Goal: Ask a question

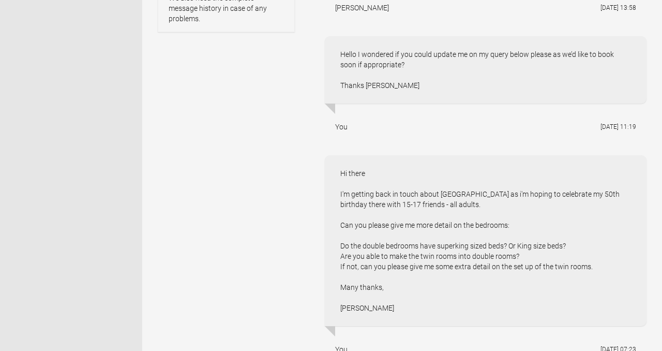
scroll to position [442, 0]
drag, startPoint x: 599, startPoint y: 265, endPoint x: 350, endPoint y: 236, distance: 251.0
click at [350, 236] on div "Hi there I'm getting back in touch about [GEOGRAPHIC_DATA] as i'm hoping to cel…" at bounding box center [486, 240] width 322 height 171
copy div "Do the double bedrooms have superking sized beds? Or King size beds? Are you ab…"
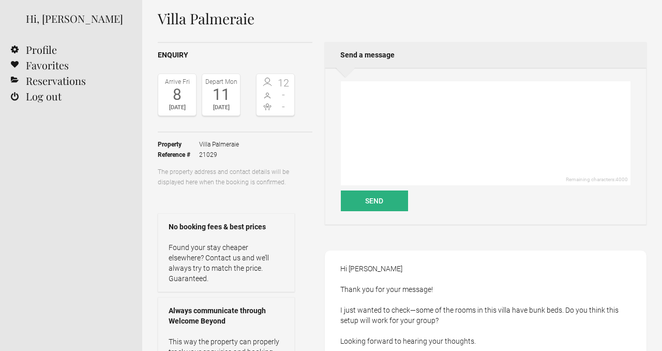
scroll to position [27, 0]
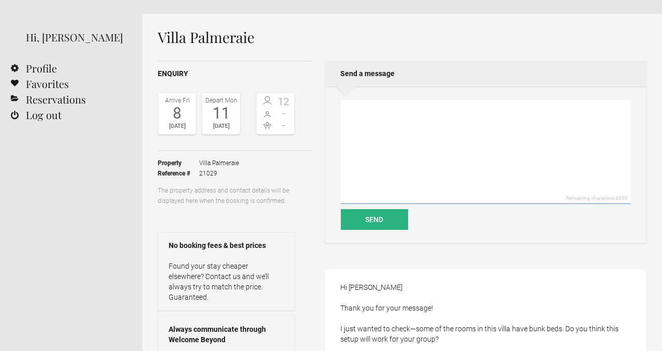
click at [393, 145] on textarea at bounding box center [486, 152] width 290 height 104
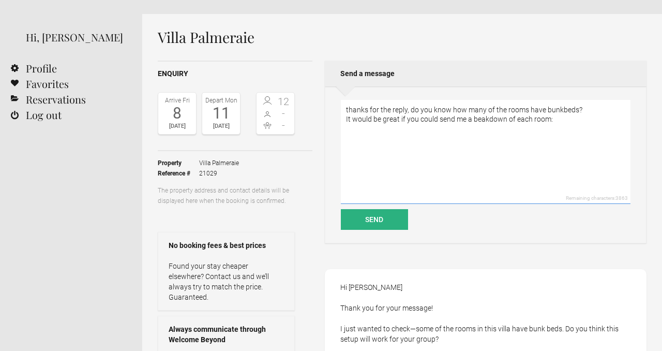
click at [477, 119] on textarea "thanks for the reply, do you know how many of the rooms have bunkbeds? It would…" at bounding box center [486, 152] width 290 height 104
click at [519, 140] on textarea "thanks for the reply, do you know how many of the rooms have bunkbeds? It would…" at bounding box center [486, 152] width 290 height 104
drag, startPoint x: 569, startPoint y: 121, endPoint x: 554, endPoint y: 120, distance: 14.5
click at [554, 120] on textarea "thanks for the reply, do you know how many of the rooms have bunkbeds? It would…" at bounding box center [486, 152] width 290 height 104
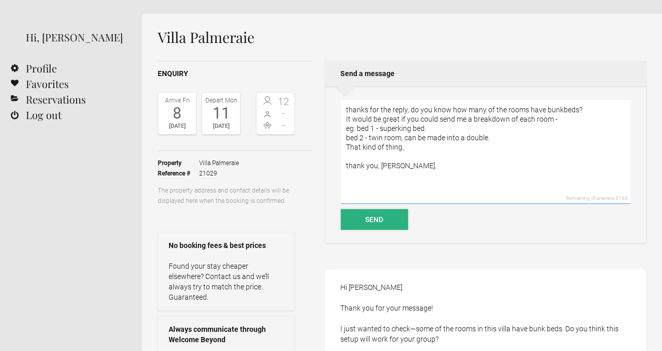
type textarea "thanks for the reply, do you know how many of the rooms have bunkbeds? It would…"
click at [384, 225] on button "Send" at bounding box center [374, 219] width 67 height 21
